Goal: Find specific page/section: Find specific page/section

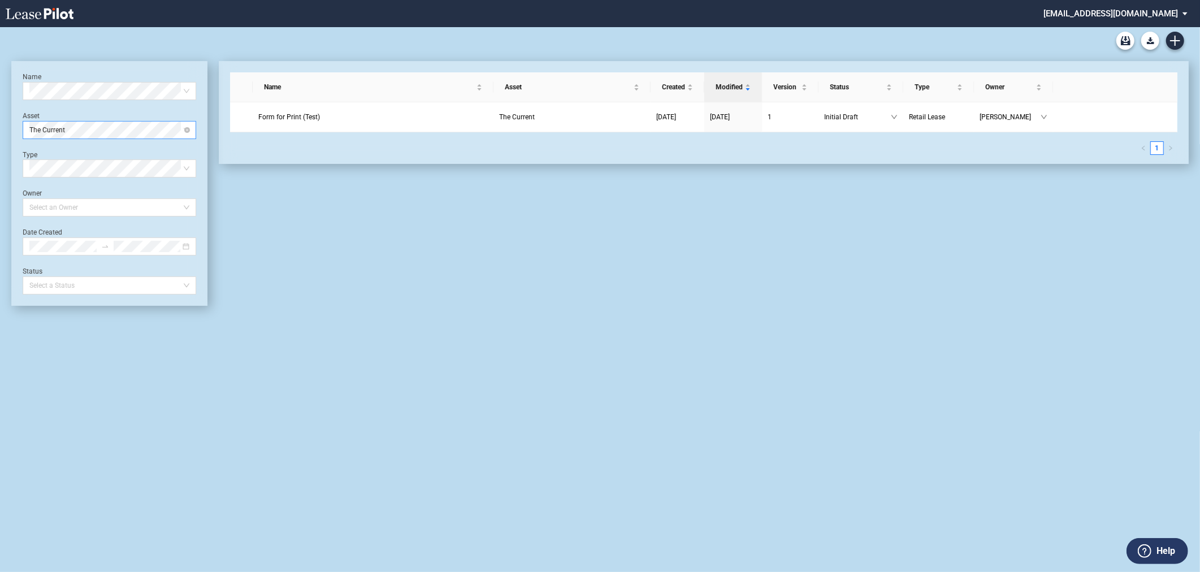
click at [88, 134] on span "The Current" at bounding box center [109, 130] width 160 height 17
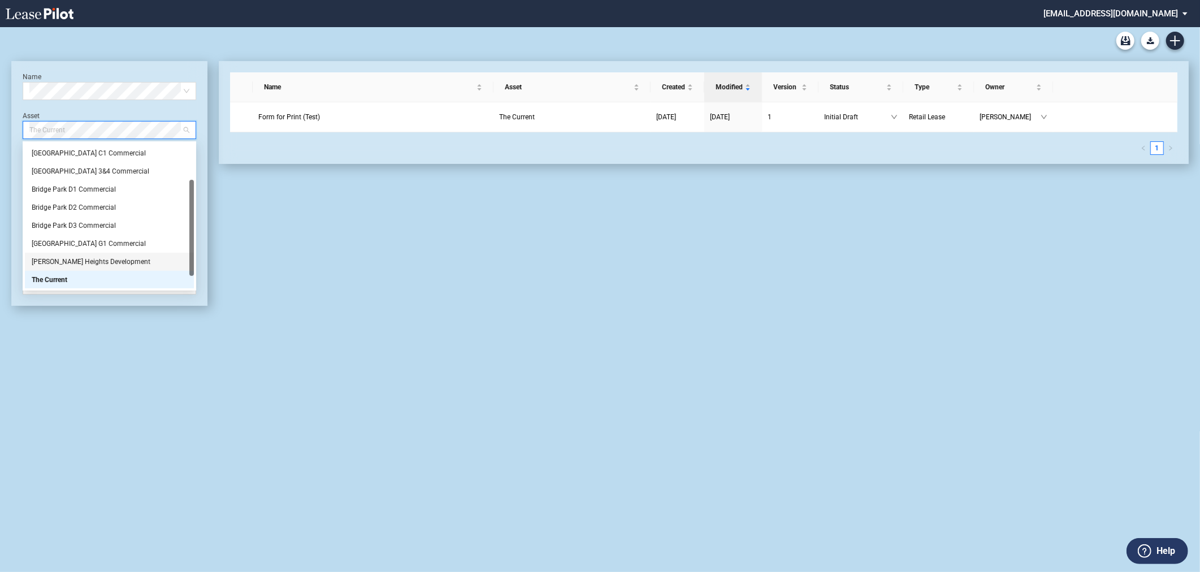
scroll to position [72, 0]
click at [65, 281] on div "The Radius" at bounding box center [109, 279] width 155 height 11
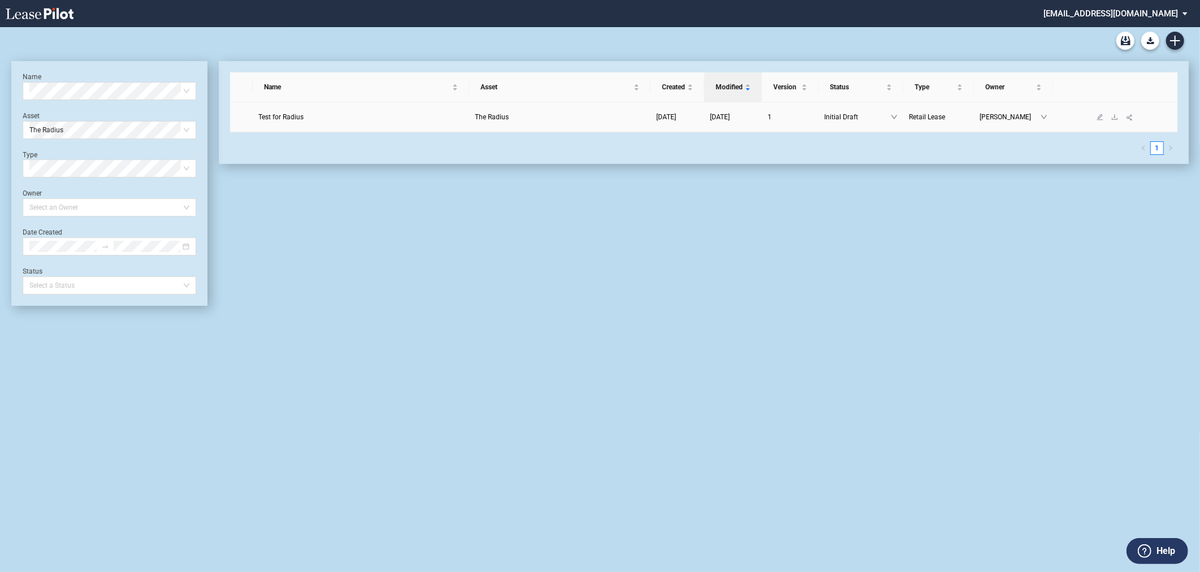
click at [540, 118] on link "The Radius" at bounding box center [560, 116] width 170 height 11
click at [88, 125] on span "The Radius" at bounding box center [109, 130] width 160 height 17
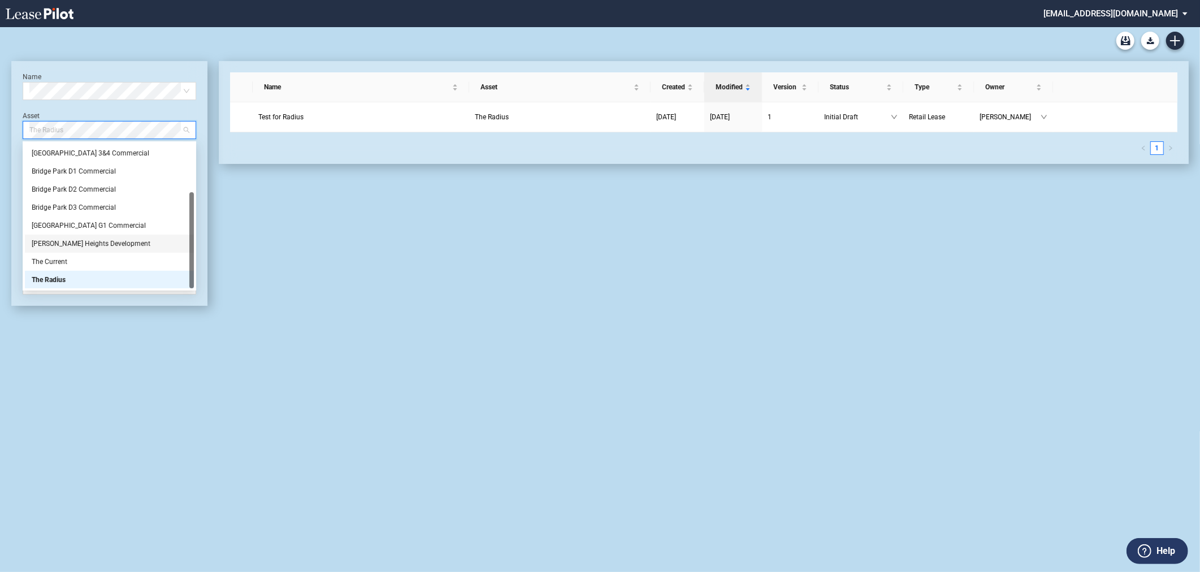
click at [69, 243] on div "[PERSON_NAME] Heights Development" at bounding box center [109, 243] width 155 height 11
